Goal: Task Accomplishment & Management: Use online tool/utility

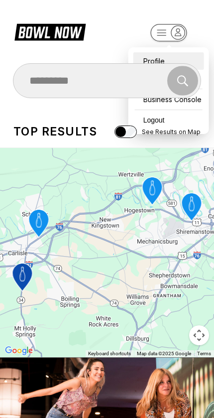
click at [155, 53] on div "Profile" at bounding box center [168, 60] width 71 height 17
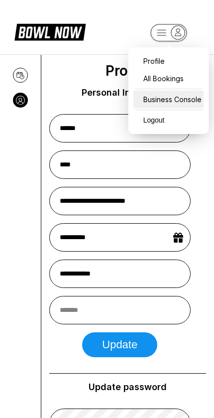
click at [173, 100] on div "Business Console" at bounding box center [168, 99] width 71 height 17
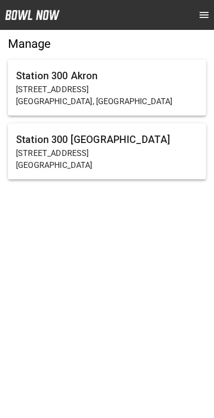
click at [151, 78] on h6 "Station 300 Akron" at bounding box center [107, 76] width 182 height 16
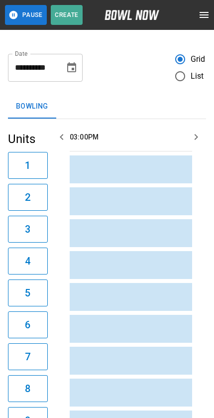
scroll to position [0, 144]
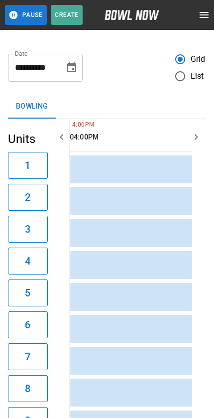
click at [202, 13] on icon "open drawer" at bounding box center [204, 15] width 12 height 12
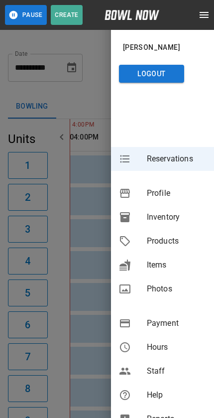
click at [86, 109] on div at bounding box center [107, 209] width 214 height 418
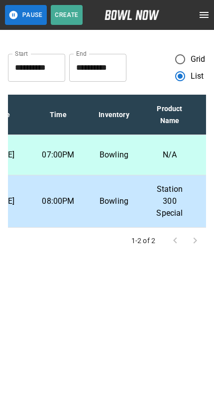
scroll to position [0, 143]
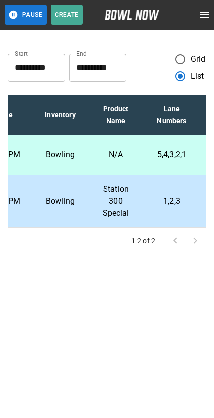
click at [202, 19] on icon "open drawer" at bounding box center [204, 15] width 12 height 12
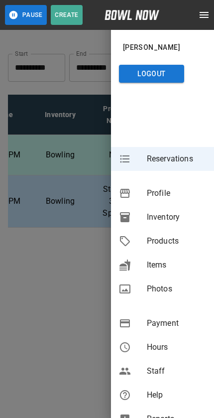
click at [177, 215] on span "Inventory" at bounding box center [176, 217] width 59 height 12
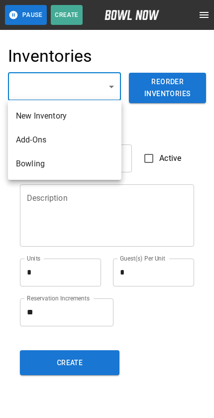
click at [69, 164] on li "Bowling" at bounding box center [64, 164] width 113 height 24
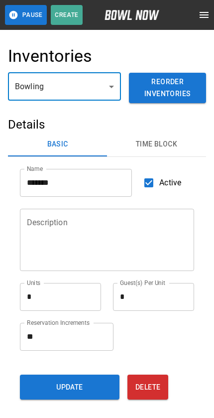
type input "**********"
type input "*******"
type textarea "**"
type textarea "*"
click at [166, 136] on button "Time Block" at bounding box center [156, 144] width 99 height 24
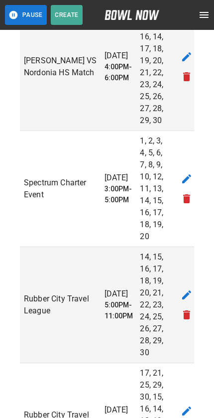
scroll to position [1186, 0]
